Goal: Navigation & Orientation: Find specific page/section

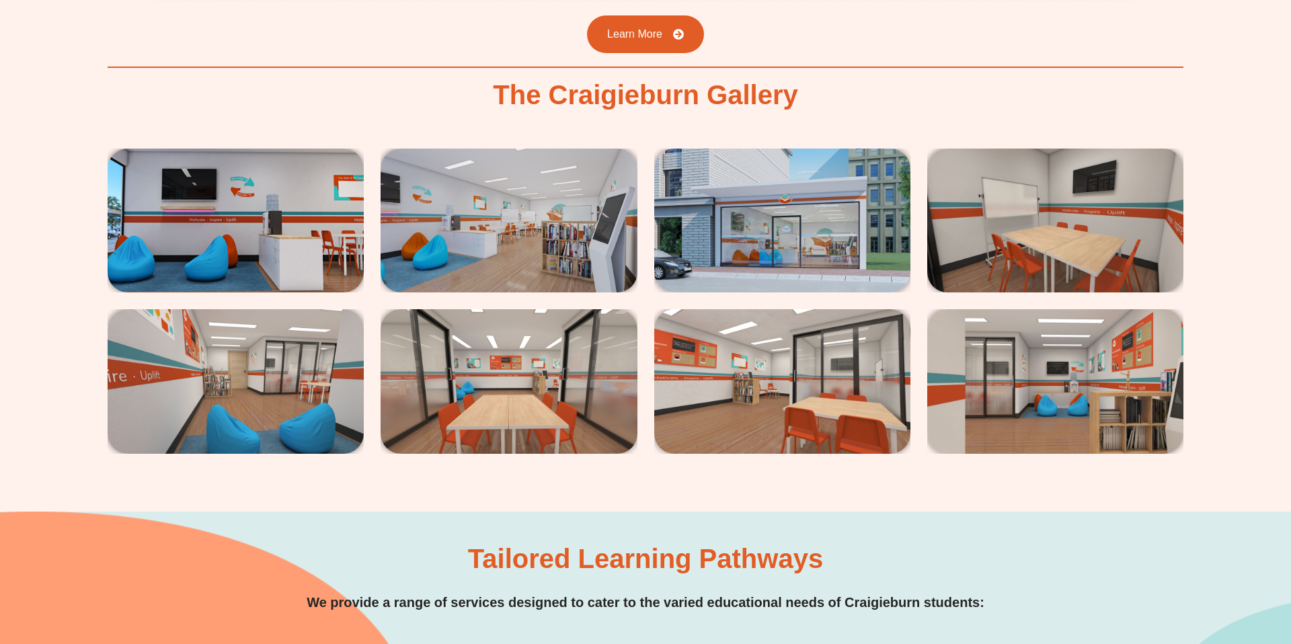
scroll to position [2524, 0]
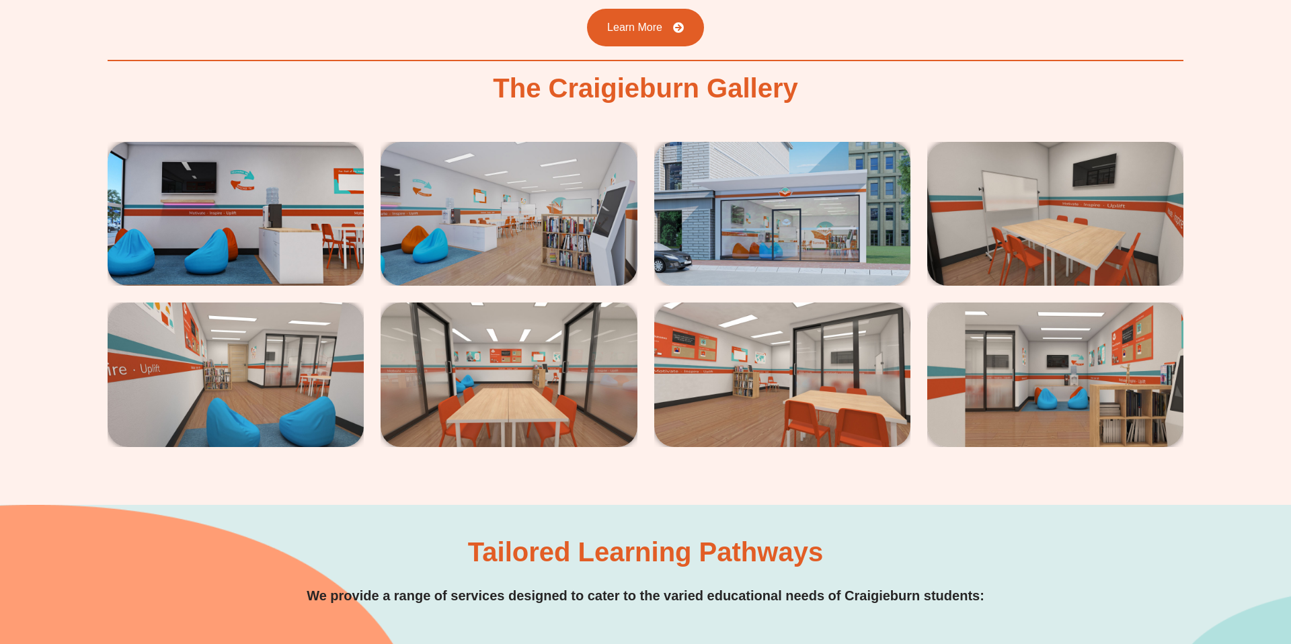
click at [246, 192] on img at bounding box center [236, 214] width 256 height 144
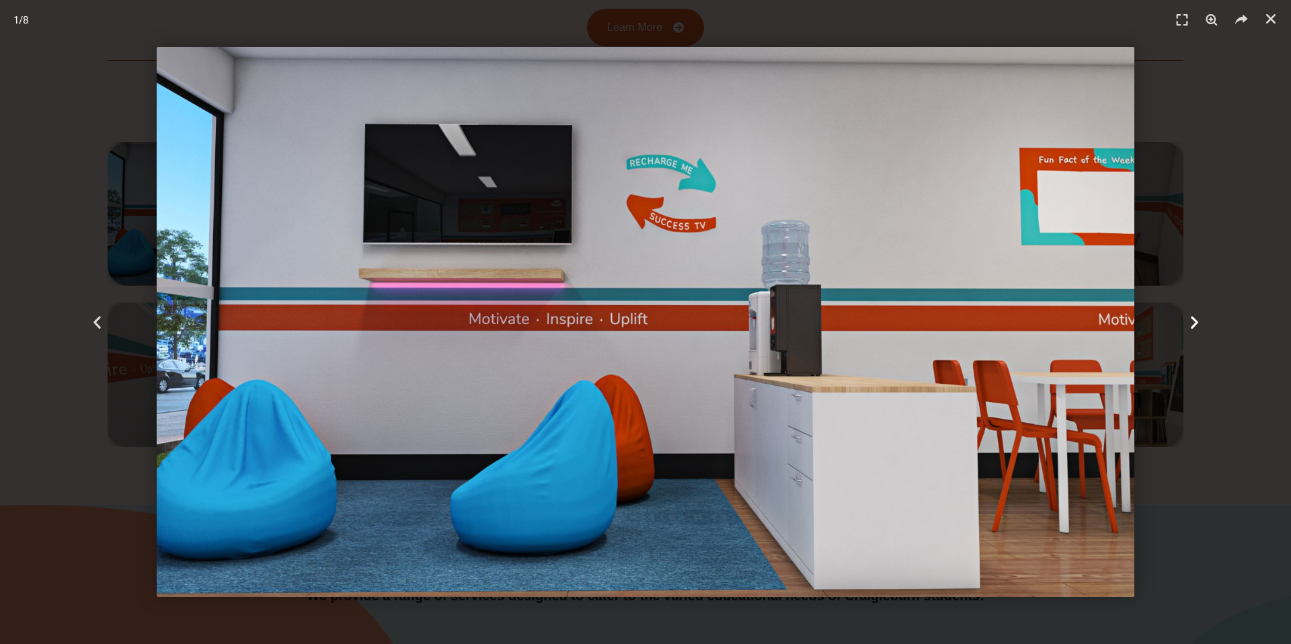
click at [1191, 322] on icon "Next slide" at bounding box center [1195, 322] width 17 height 17
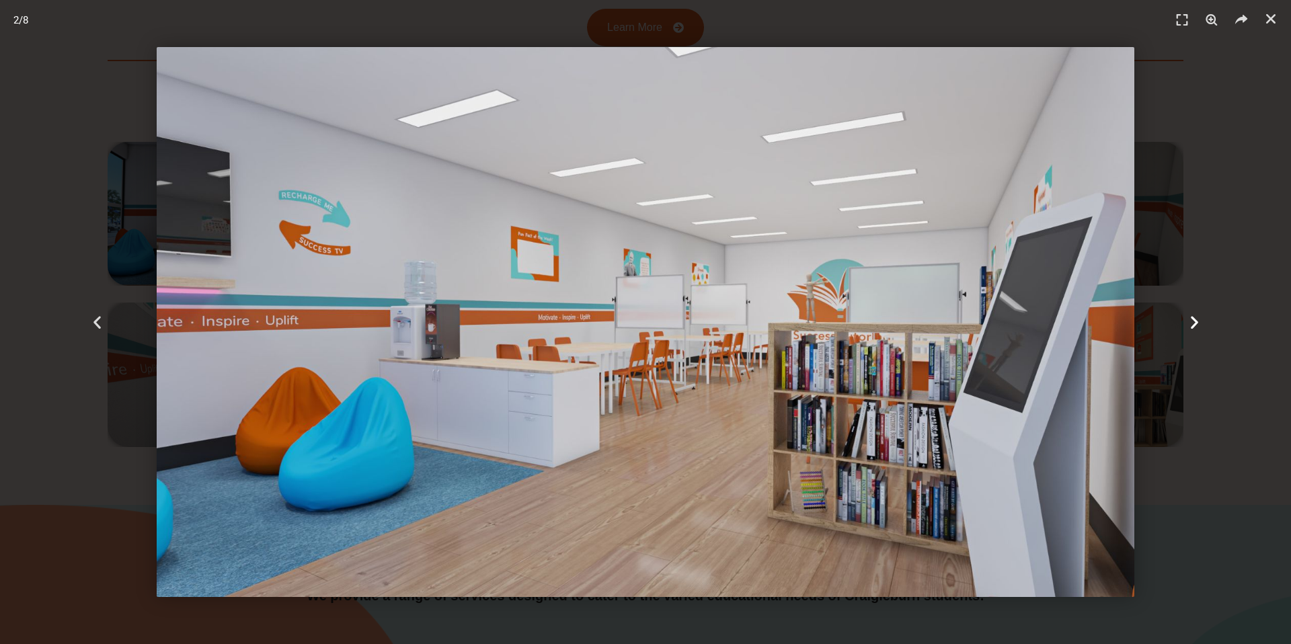
click at [1191, 322] on icon "Next slide" at bounding box center [1195, 322] width 17 height 17
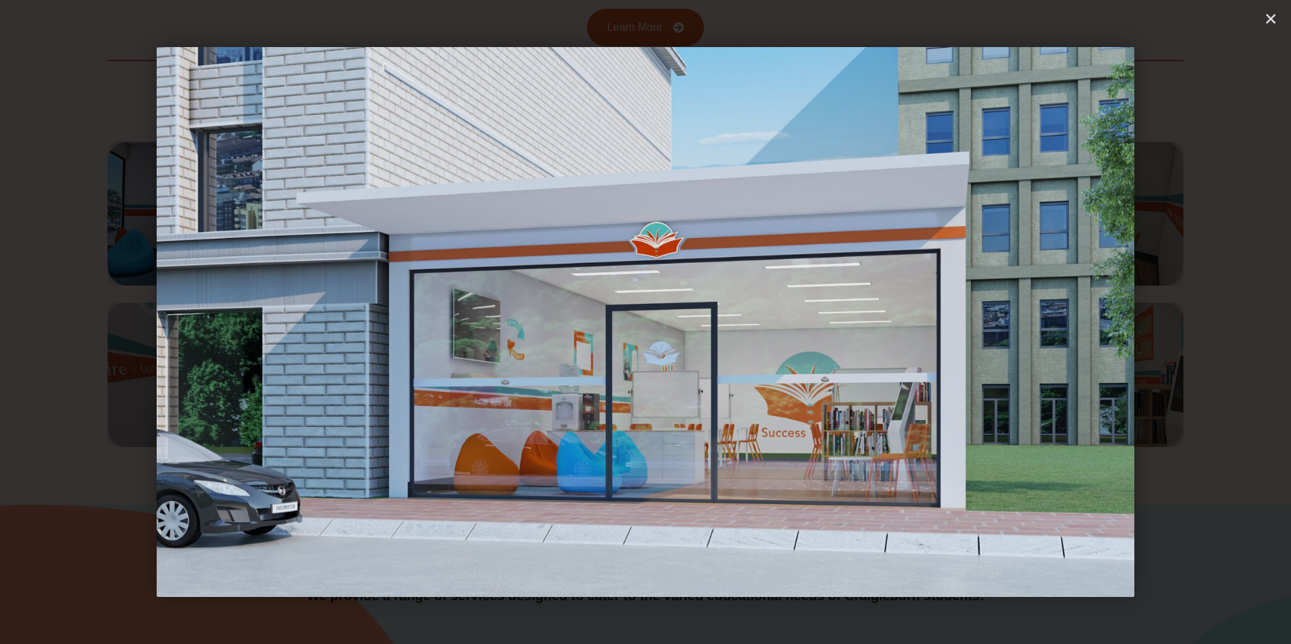
click at [1191, 322] on icon "Next slide" at bounding box center [1195, 322] width 17 height 17
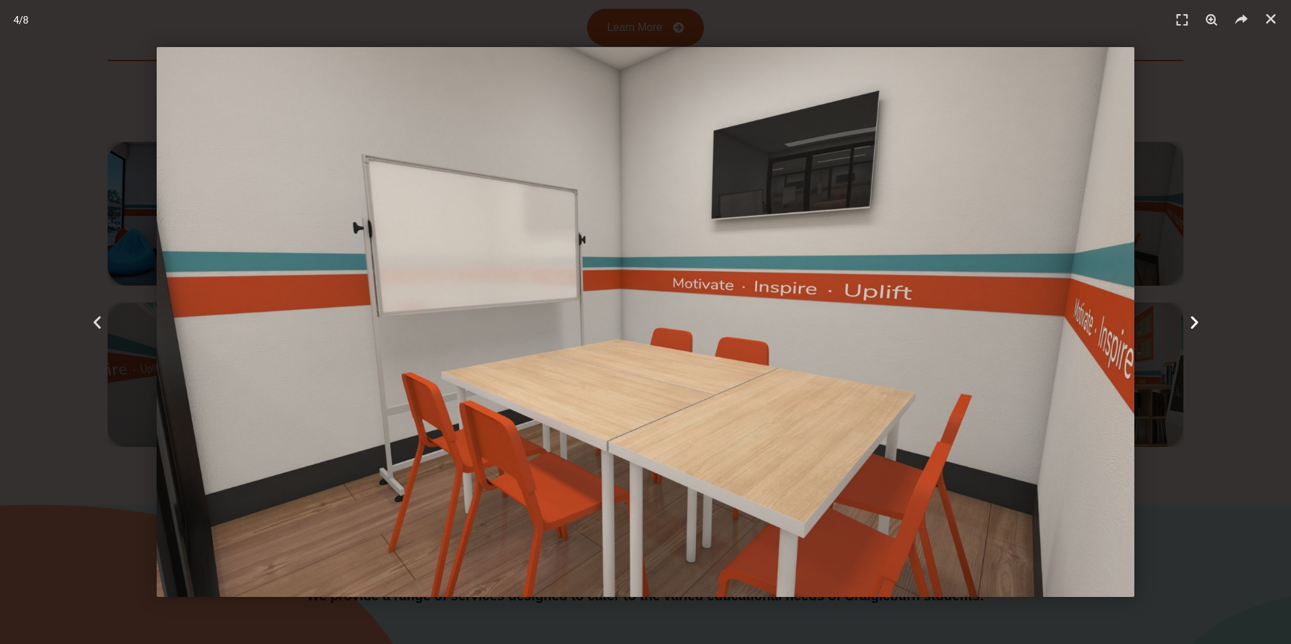
click at [1191, 322] on icon "Next slide" at bounding box center [1195, 322] width 17 height 17
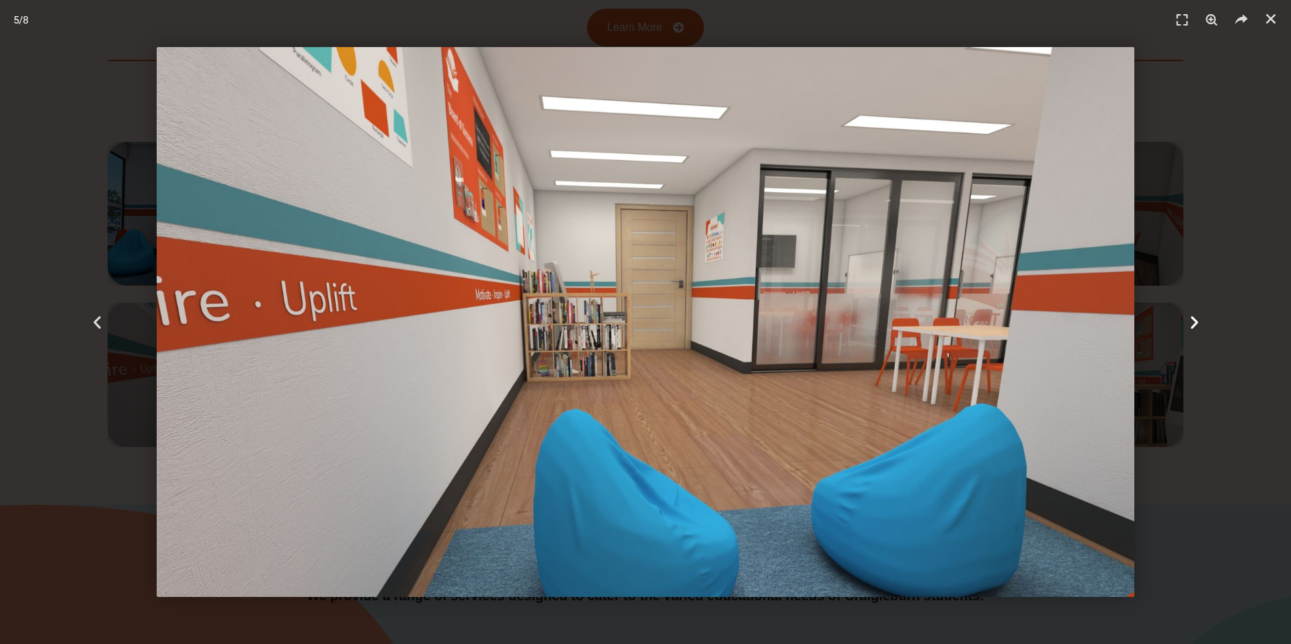
click at [1191, 322] on icon "Next slide" at bounding box center [1195, 322] width 17 height 17
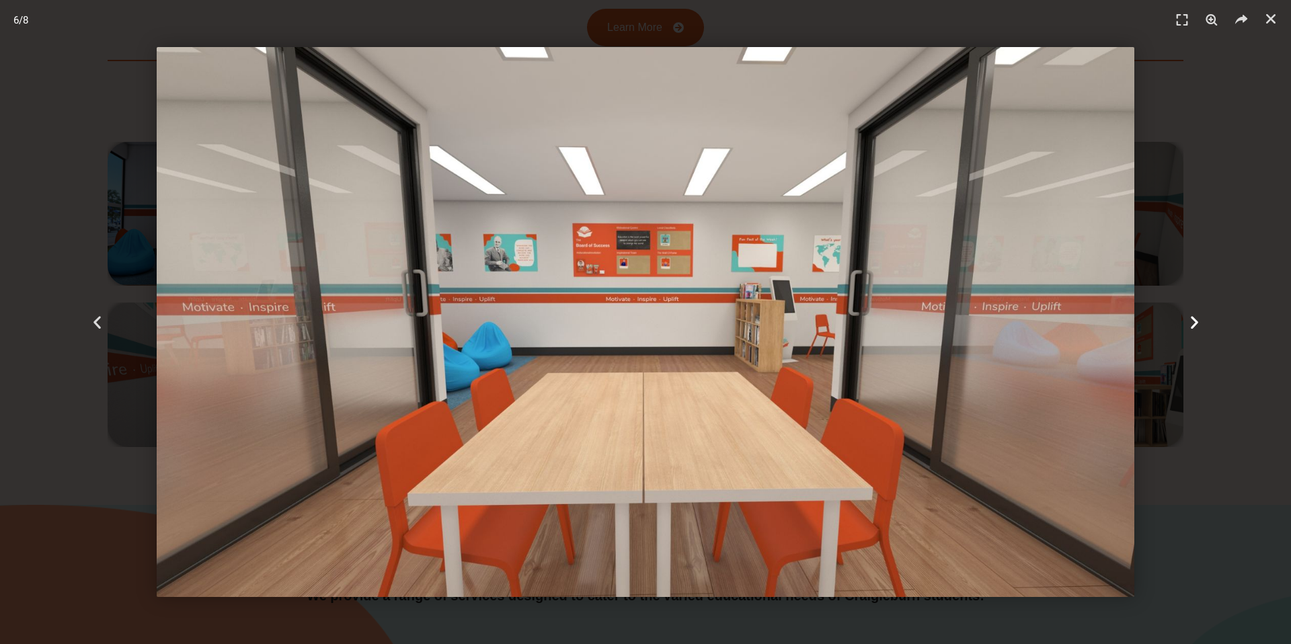
click at [1191, 322] on icon "Next slide" at bounding box center [1195, 322] width 17 height 17
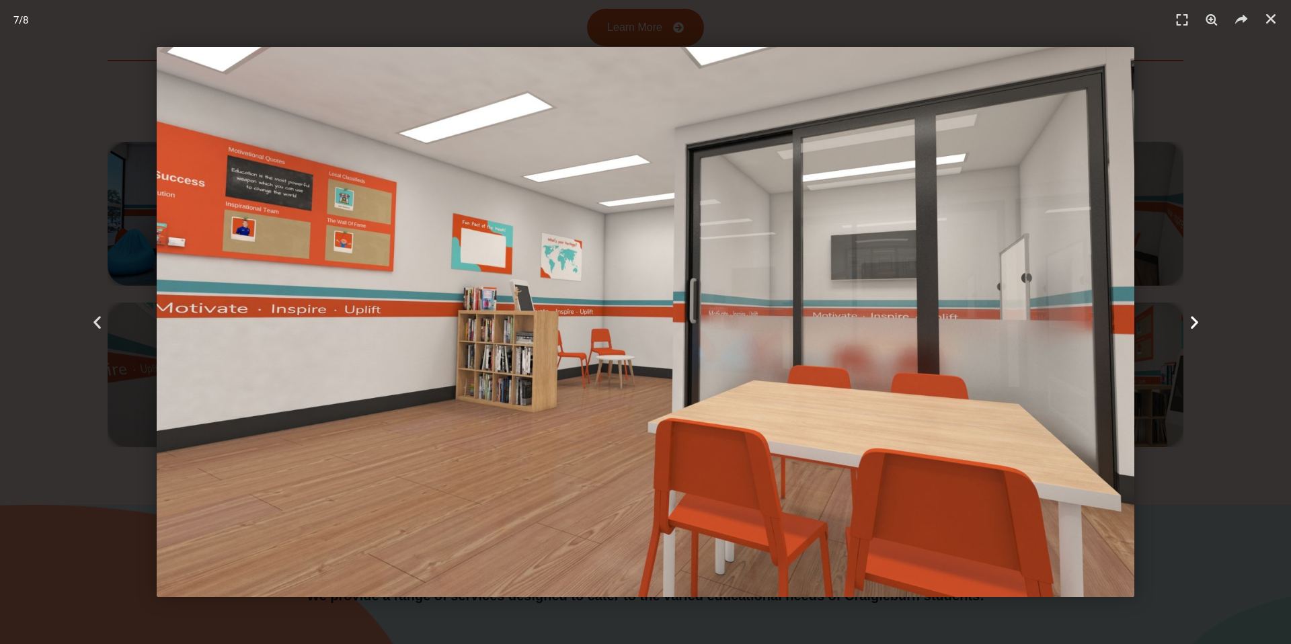
click at [1191, 322] on icon "Next slide" at bounding box center [1195, 322] width 17 height 17
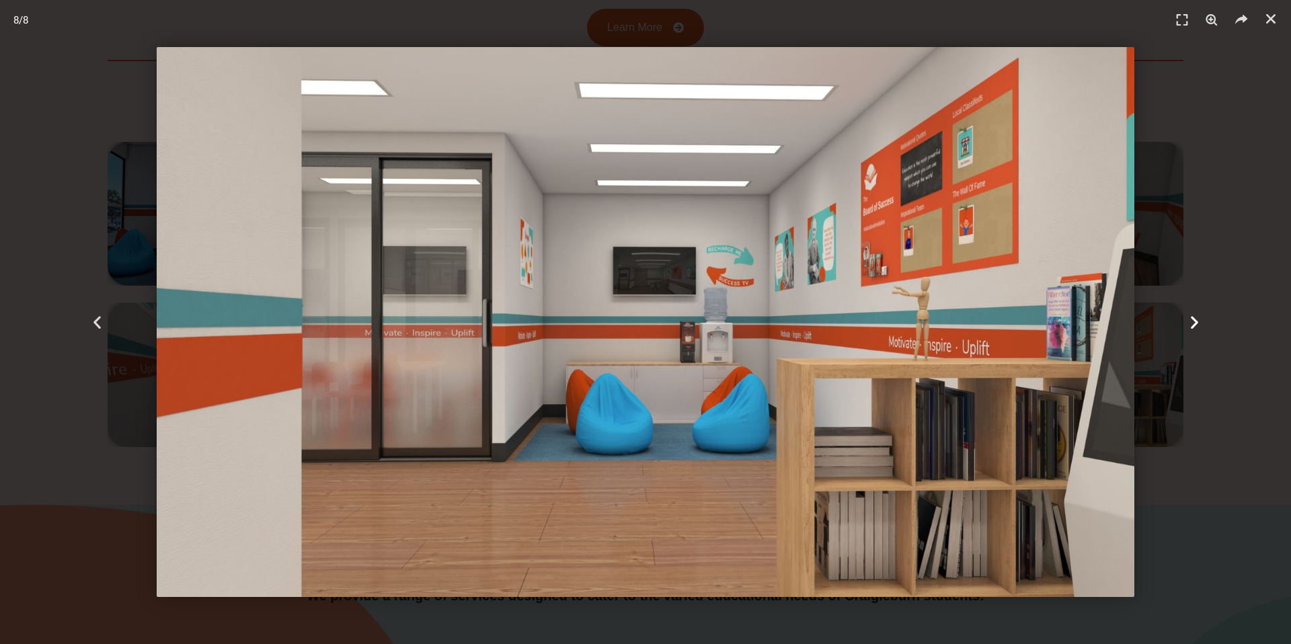
click at [1191, 322] on icon "Next slide" at bounding box center [1195, 322] width 17 height 17
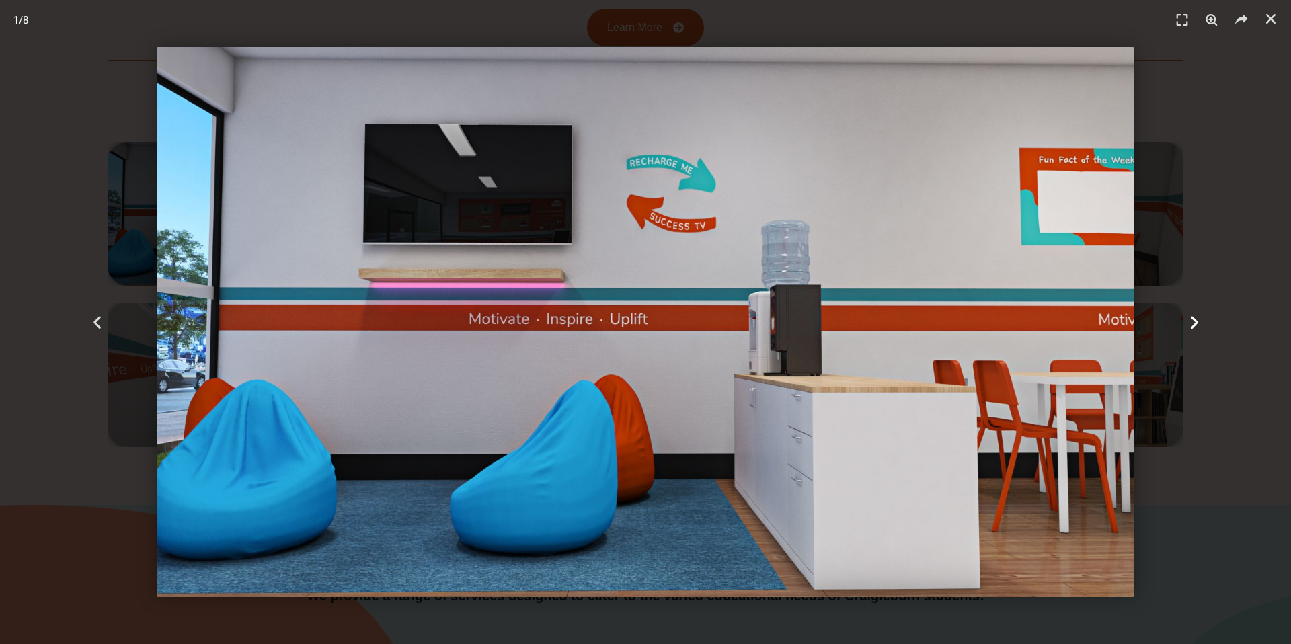
click at [1191, 322] on icon "Next slide" at bounding box center [1195, 322] width 17 height 17
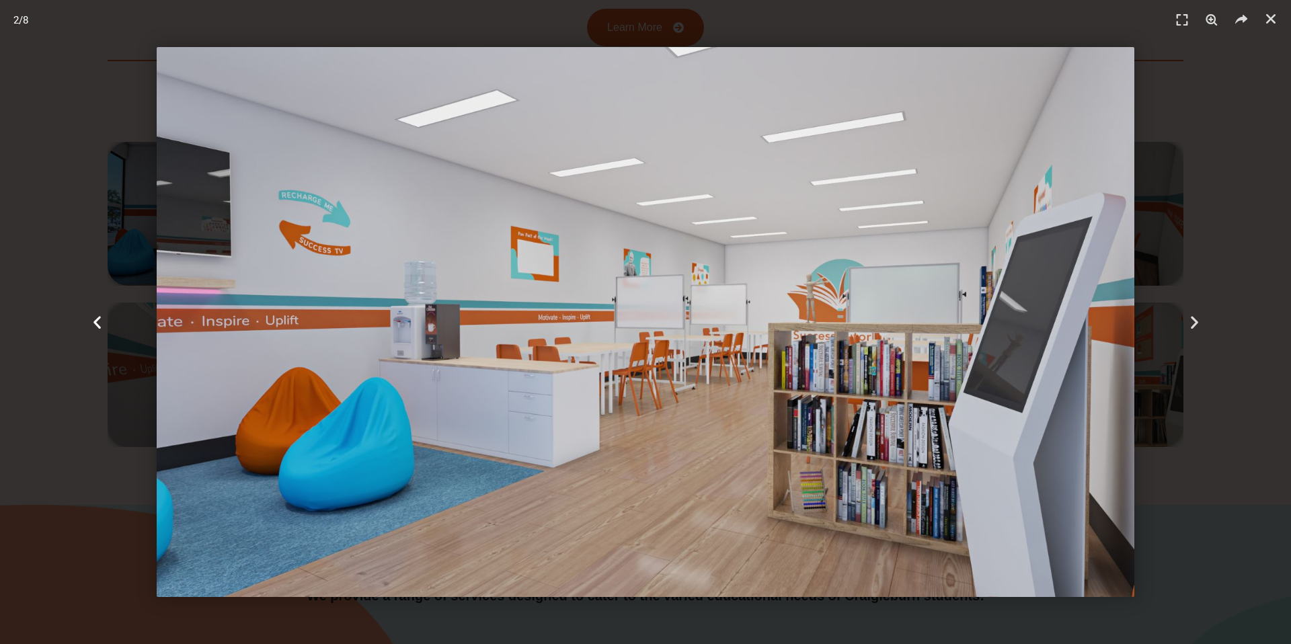
click at [96, 323] on icon "Previous slide" at bounding box center [97, 322] width 17 height 17
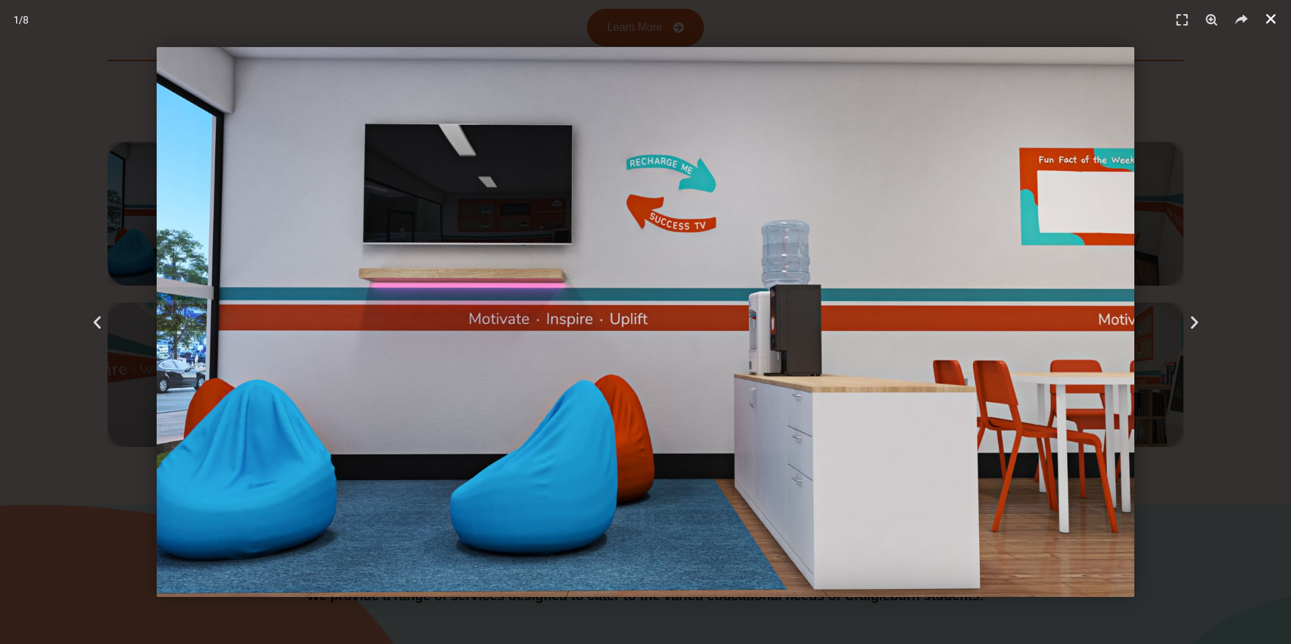
click at [1272, 18] on icon "Close (Esc)" at bounding box center [1271, 18] width 13 height 13
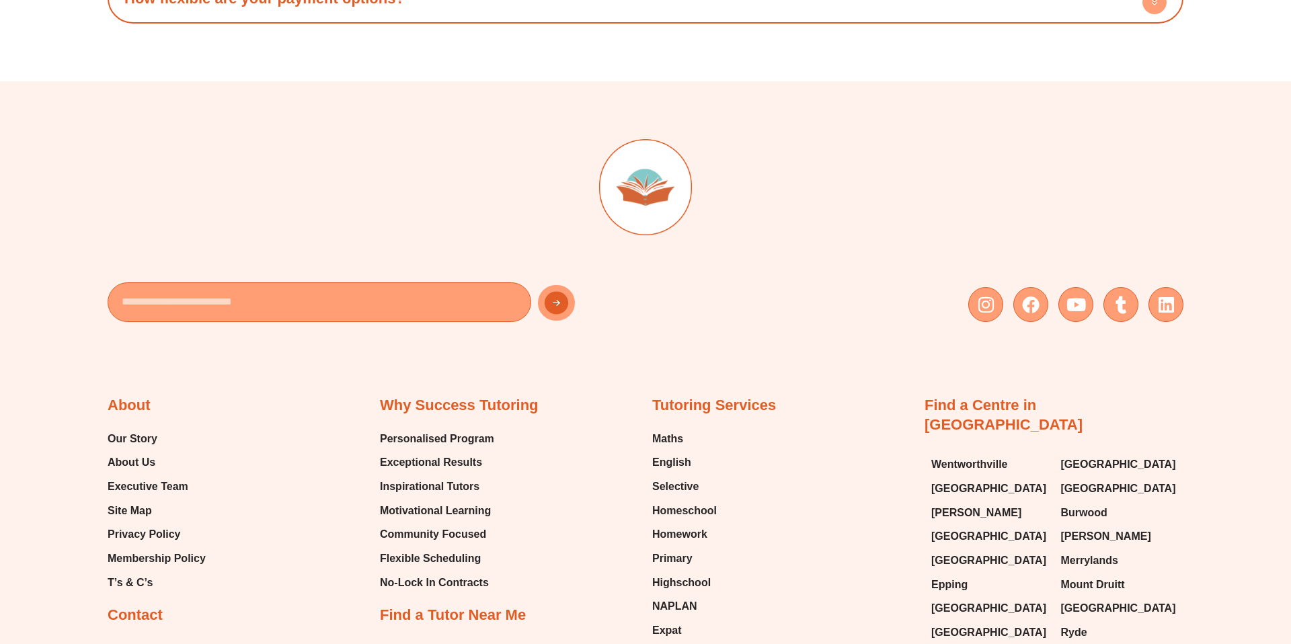
scroll to position [8123, 0]
